Goal: Information Seeking & Learning: Learn about a topic

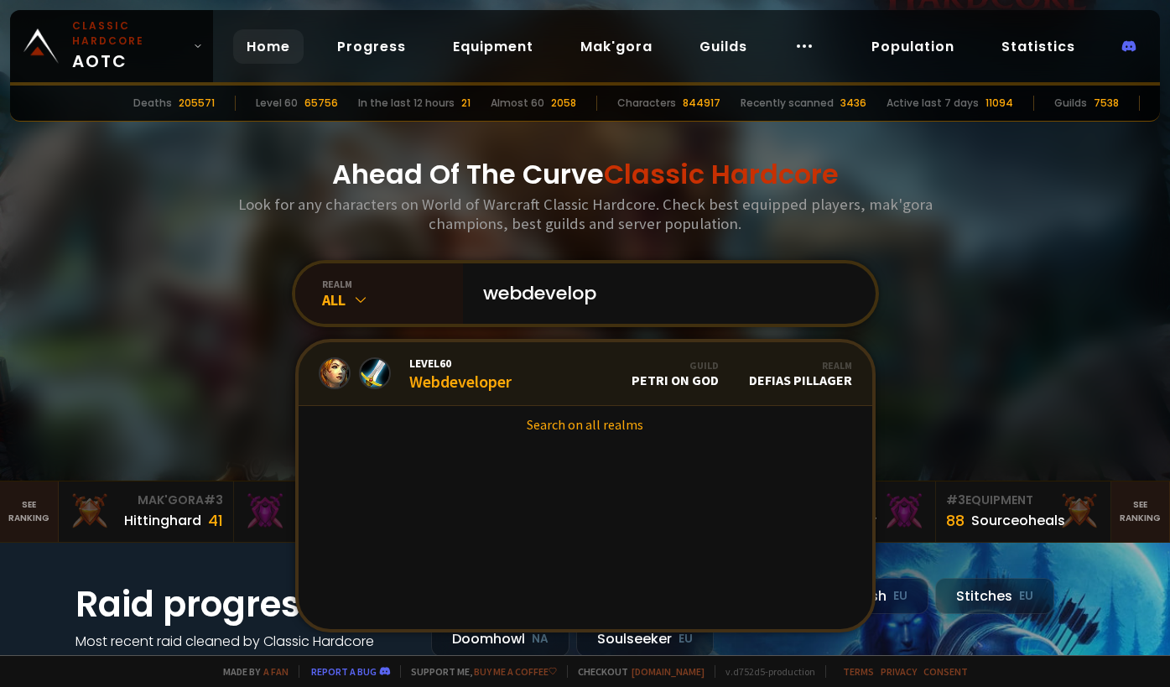
type input "webdevelop"
click at [549, 354] on link "Level 60 Webdeveloper Guild petri on god Realm Defias Pillager" at bounding box center [586, 374] width 574 height 64
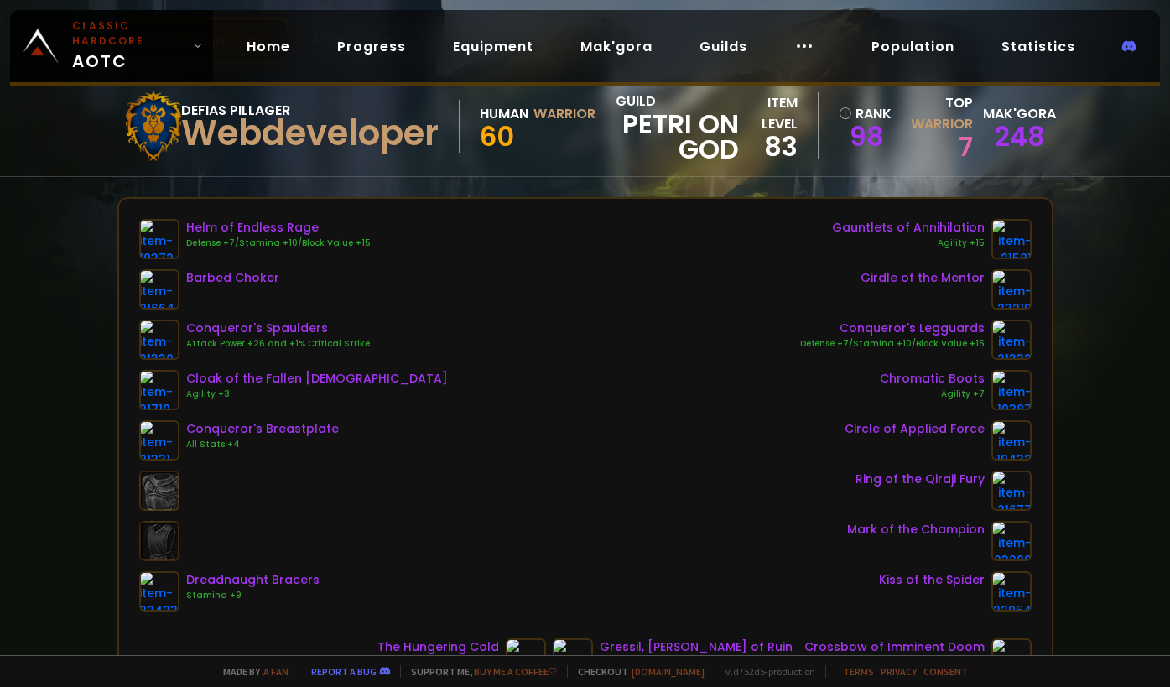
scroll to position [84, 0]
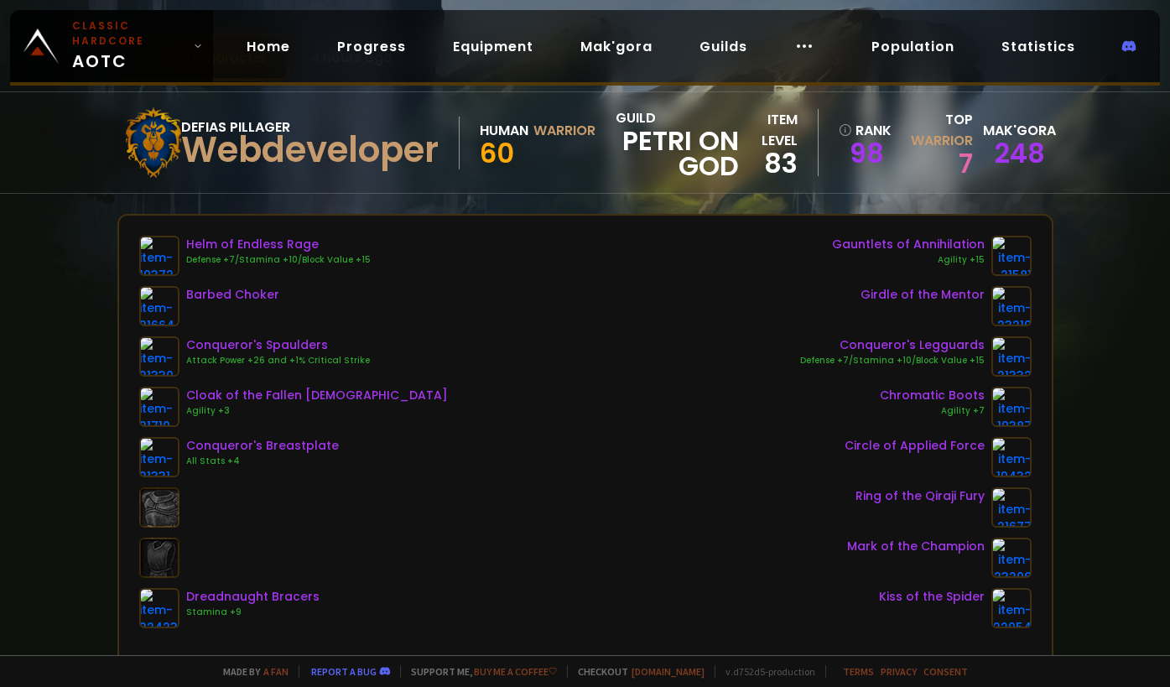
drag, startPoint x: 636, startPoint y: 348, endPoint x: 716, endPoint y: 400, distance: 95.8
click at [636, 351] on div "Helm of Endless Rage Defense +7/Stamina +10/Block Value +15 Barbed Choker Conqu…" at bounding box center [585, 432] width 892 height 392
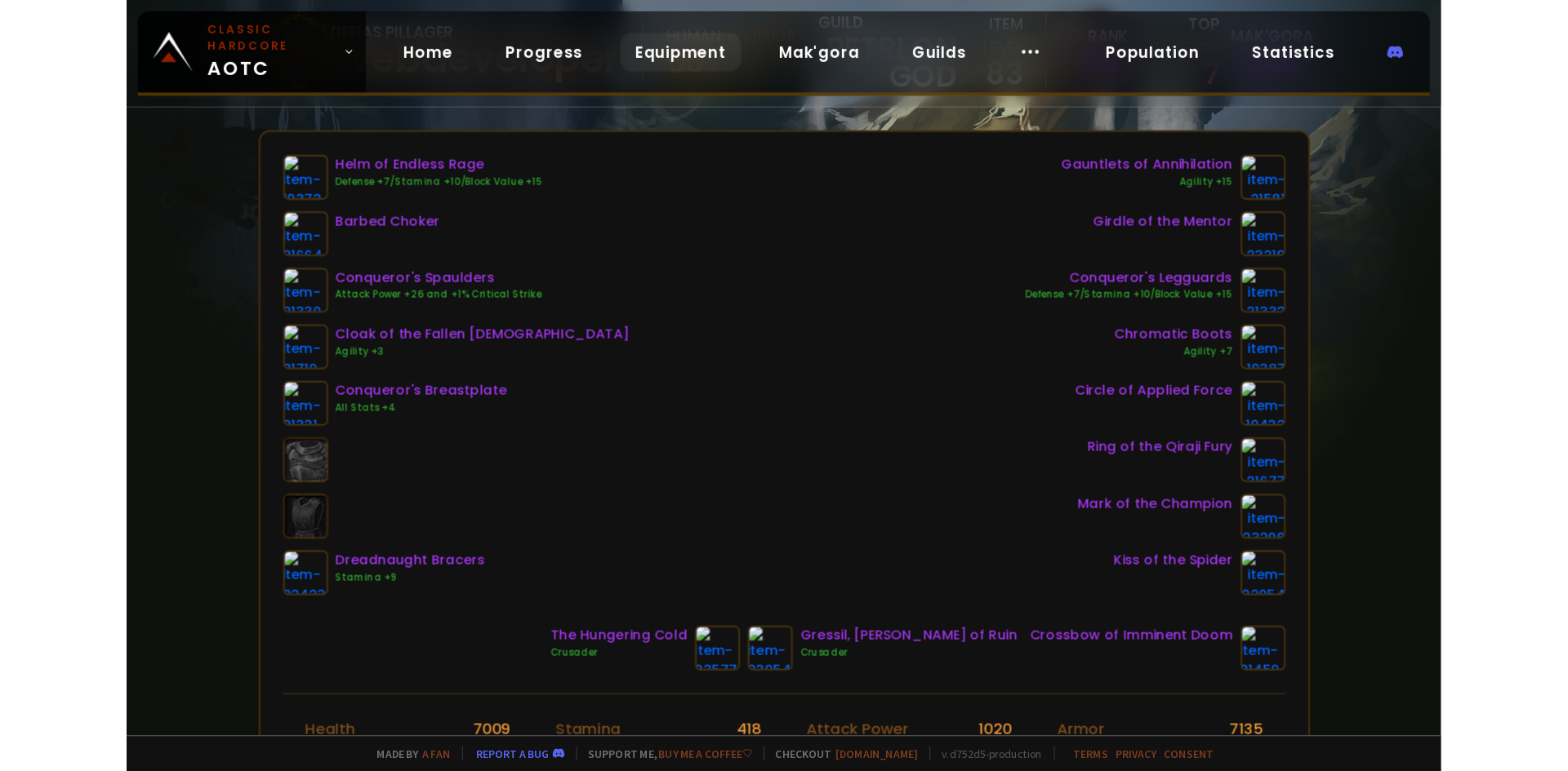
scroll to position [245, 0]
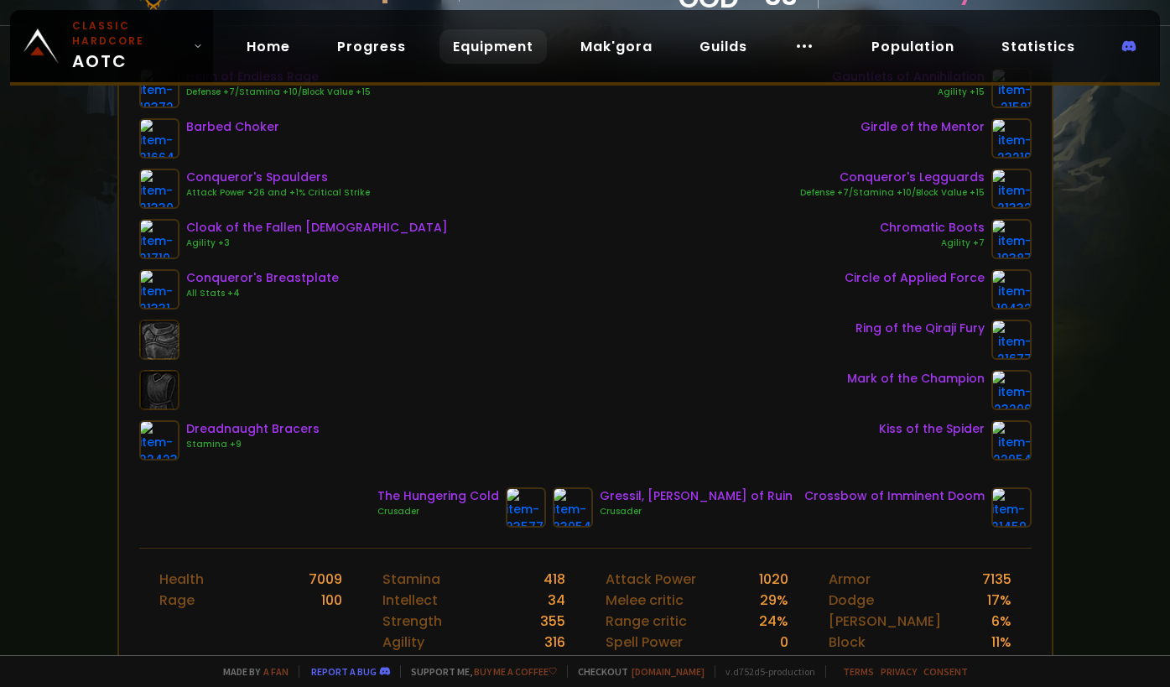
click at [480, 29] on link "Equipment" at bounding box center [492, 46] width 107 height 34
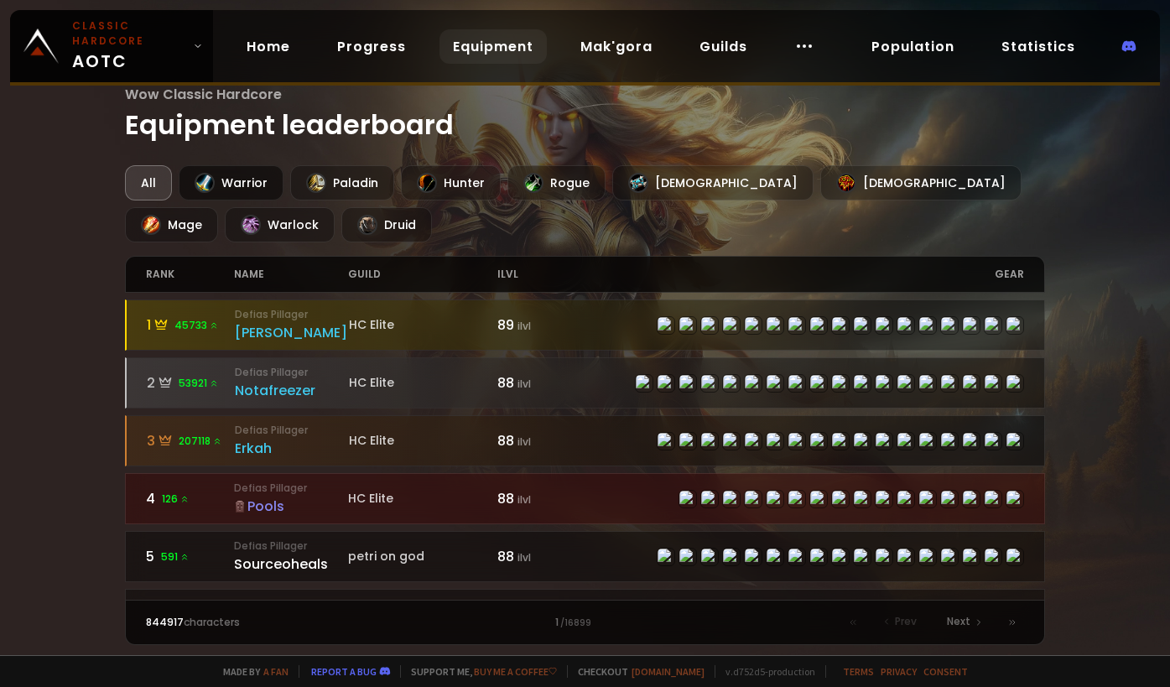
click at [252, 171] on div "Warrior" at bounding box center [231, 182] width 105 height 35
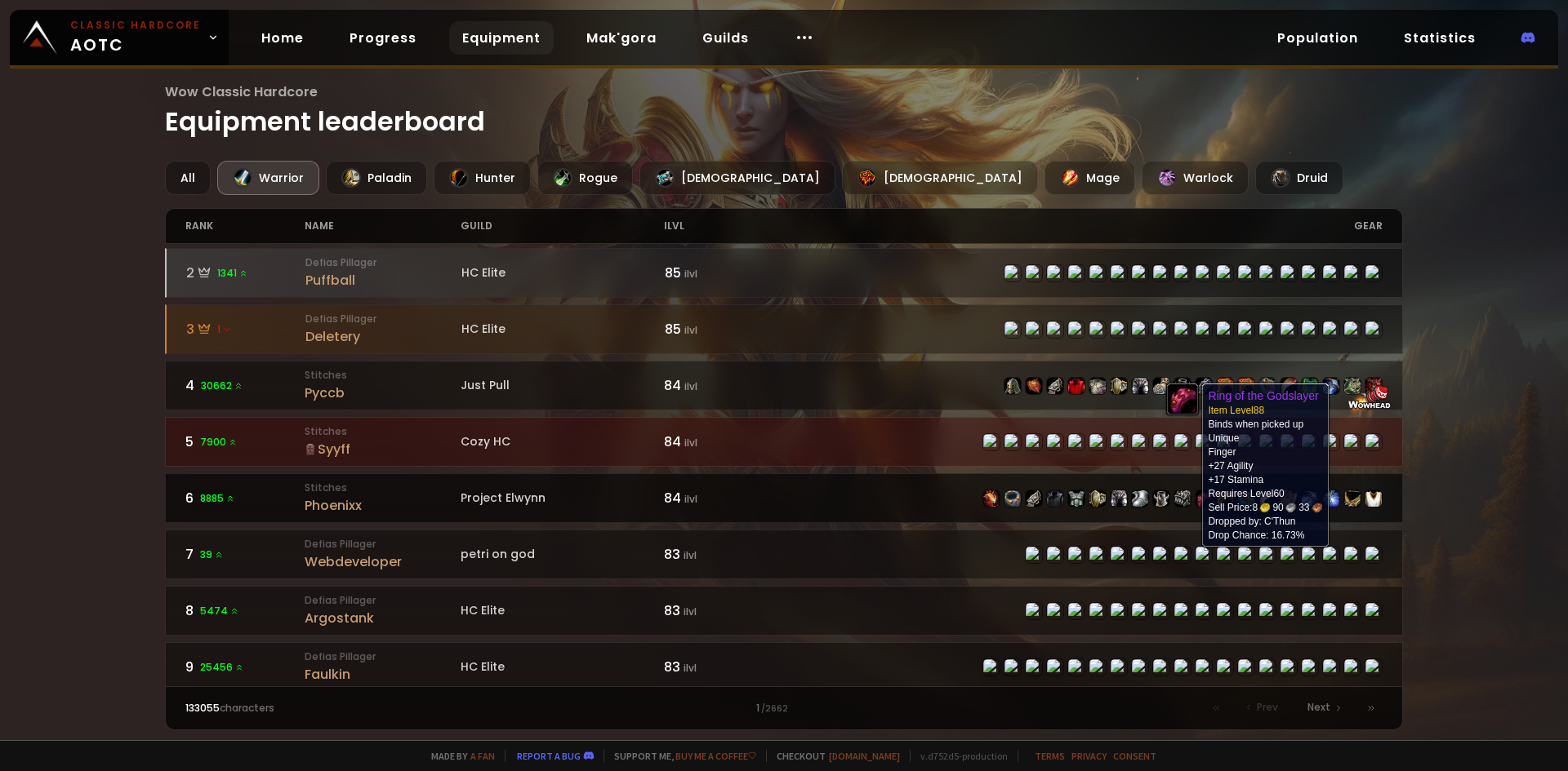
scroll to position [82, 0]
